Goal: Transaction & Acquisition: Purchase product/service

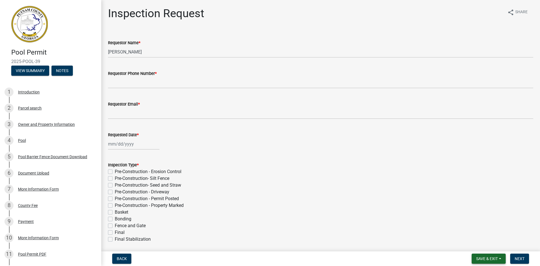
click at [500, 260] on button "Save & Exit" at bounding box center [488, 258] width 34 height 10
click at [488, 246] on button "Save & Exit" at bounding box center [482, 243] width 45 height 13
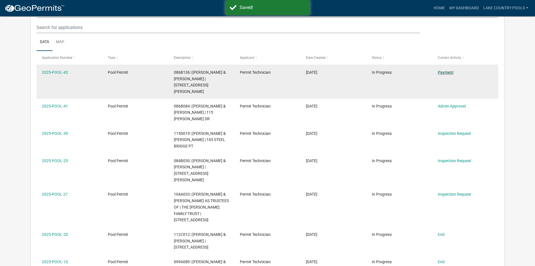
scroll to position [74, 0]
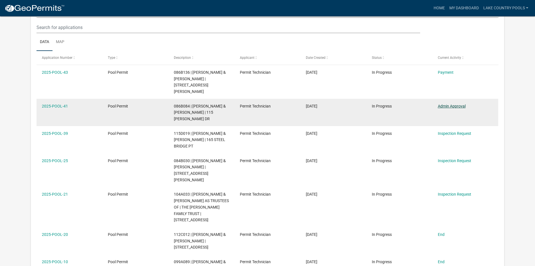
click at [448, 104] on link "Admin Approval" at bounding box center [452, 106] width 28 height 4
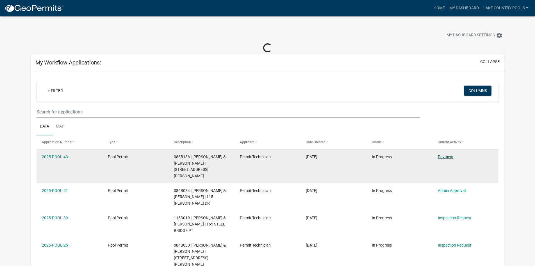
click at [448, 158] on link "Payment" at bounding box center [446, 156] width 16 height 4
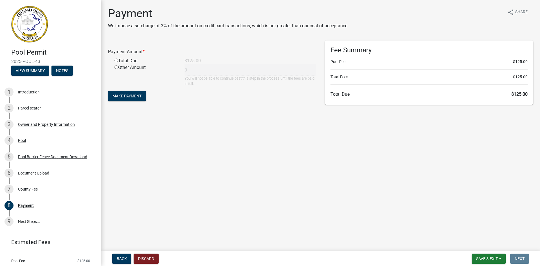
click at [116, 59] on input "radio" at bounding box center [116, 60] width 4 height 4
radio input "true"
type input "125"
click at [132, 96] on span "Make Payment" at bounding box center [126, 96] width 29 height 4
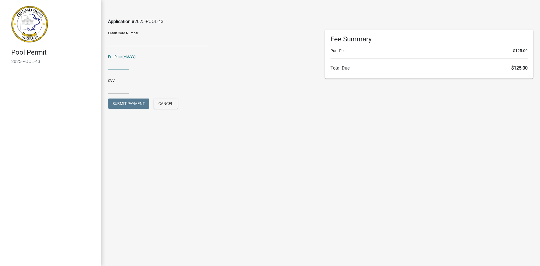
click at [119, 61] on input "text" at bounding box center [118, 64] width 21 height 12
type input "03/28"
click at [114, 90] on input "text" at bounding box center [118, 88] width 21 height 12
type input "844"
click at [131, 106] on button "Submit Payment" at bounding box center [128, 103] width 41 height 10
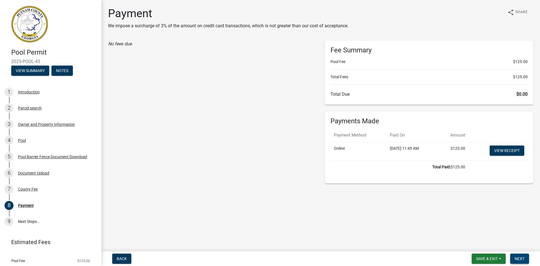
click at [517, 258] on span "Next" at bounding box center [519, 258] width 10 height 4
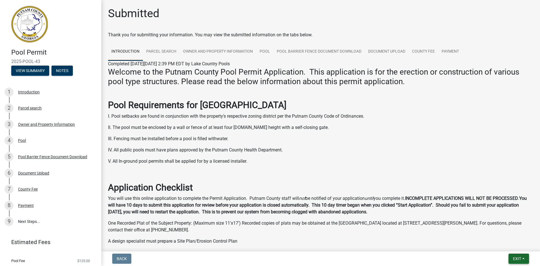
click at [521, 260] on span "Exit" at bounding box center [517, 258] width 8 height 4
click at [512, 248] on button "Save & Exit" at bounding box center [506, 243] width 45 height 13
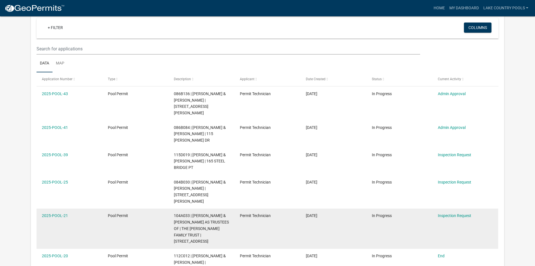
scroll to position [84, 0]
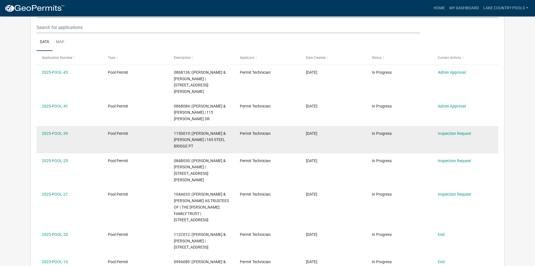
click at [185, 131] on span "115D019 | [PERSON_NAME] & [PERSON_NAME] | 165 STEEL BRIDGE PT" at bounding box center [200, 139] width 52 height 17
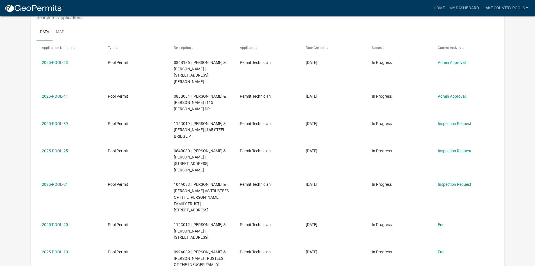
scroll to position [74, 0]
